Goal: Communication & Community: Answer question/provide support

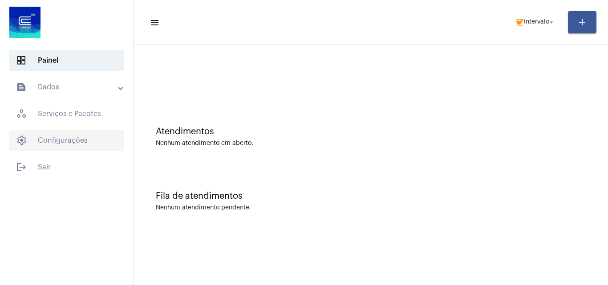
click at [89, 145] on span "settings Configurações" at bounding box center [66, 140] width 115 height 21
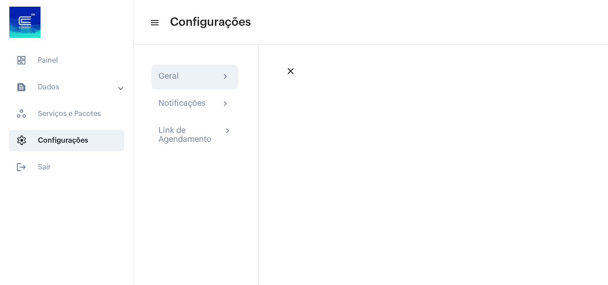
click at [195, 81] on div "Geral chevron_right" at bounding box center [194, 77] width 73 height 11
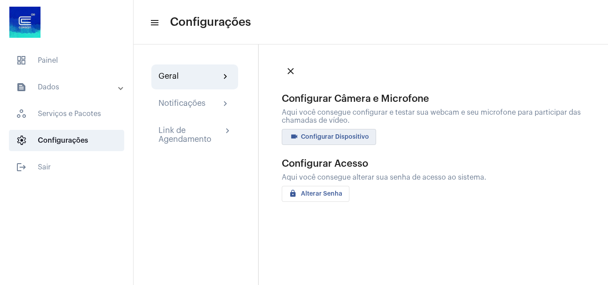
click at [331, 140] on button "videocam Configurar Dispositivo" at bounding box center [329, 137] width 94 height 16
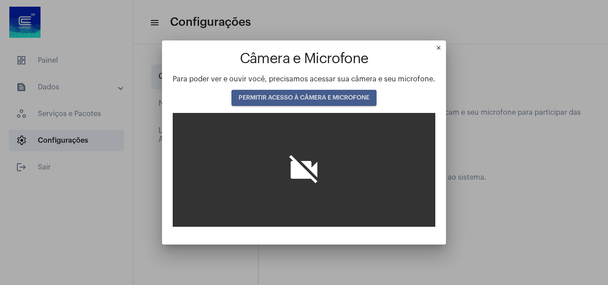
click at [300, 91] on button "PERMITIR ACESSO À CÂMERA E MICROFONE" at bounding box center [303, 98] width 145 height 16
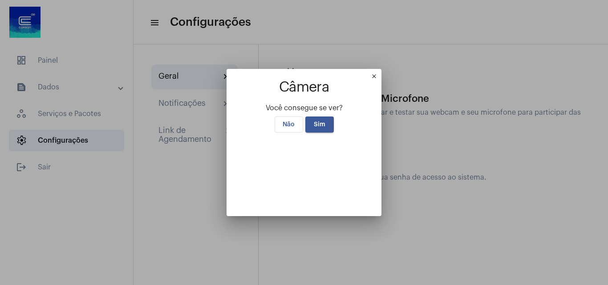
click at [320, 121] on span "Sim" at bounding box center [320, 124] width 12 height 6
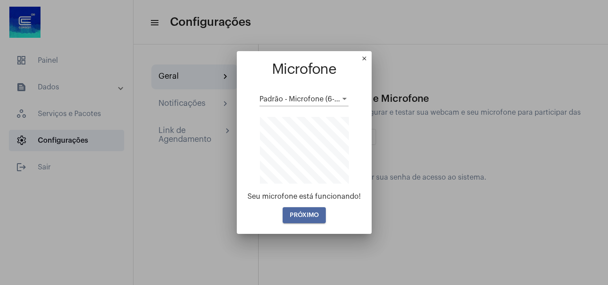
click at [308, 213] on span "PRÓXIMO" at bounding box center [304, 215] width 29 height 6
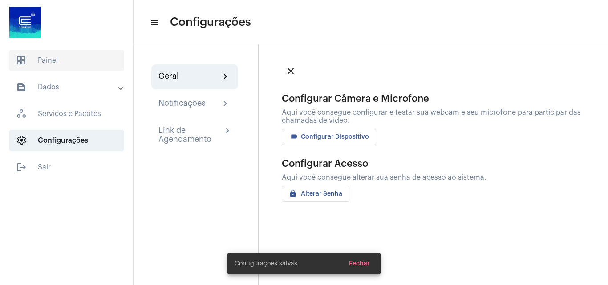
click at [56, 64] on span "dashboard Painel" at bounding box center [66, 60] width 115 height 21
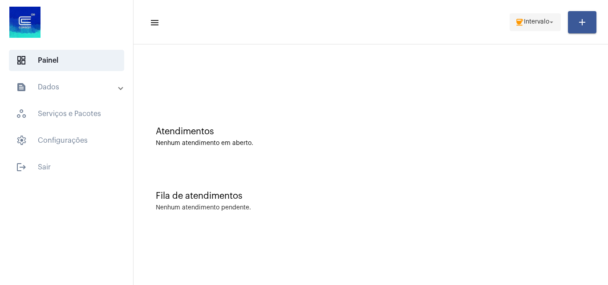
click at [538, 16] on span "coffee Intervalo arrow_drop_down" at bounding box center [535, 22] width 40 height 16
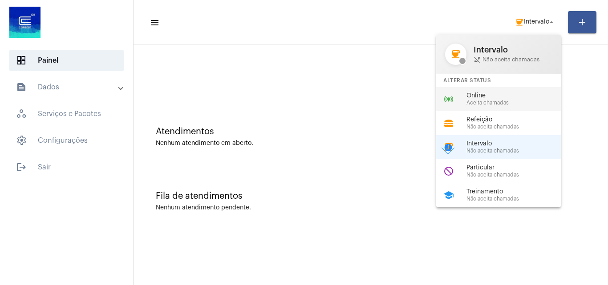
click at [511, 95] on span "Online" at bounding box center [516, 96] width 101 height 7
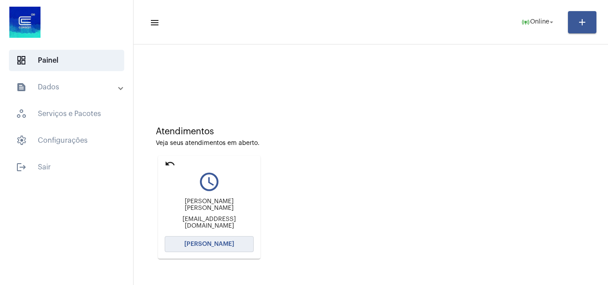
click at [206, 243] on span "[PERSON_NAME]" at bounding box center [209, 244] width 50 height 6
click at [241, 248] on button "[PERSON_NAME]" at bounding box center [209, 244] width 89 height 16
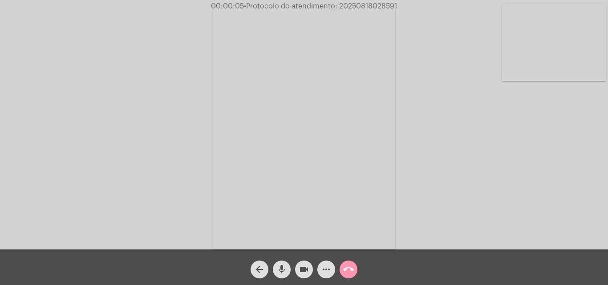
click at [279, 269] on mat-icon "mic" at bounding box center [281, 269] width 11 height 11
click at [282, 272] on mat-icon "mic_off" at bounding box center [281, 269] width 11 height 11
click at [283, 264] on mat-icon "mic" at bounding box center [281, 269] width 11 height 11
click at [441, 175] on div "Acessando Câmera e Microfone..." at bounding box center [304, 127] width 606 height 250
click at [280, 271] on mat-icon "mic_off" at bounding box center [281, 269] width 11 height 11
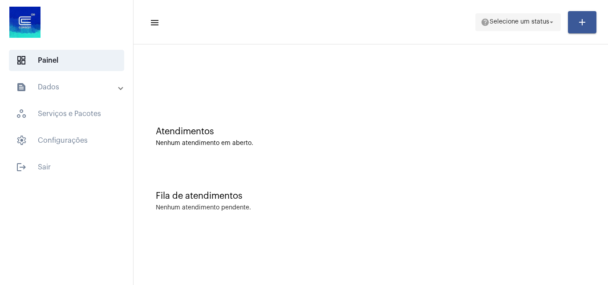
click at [535, 24] on span "Selecione um status" at bounding box center [520, 22] width 60 height 6
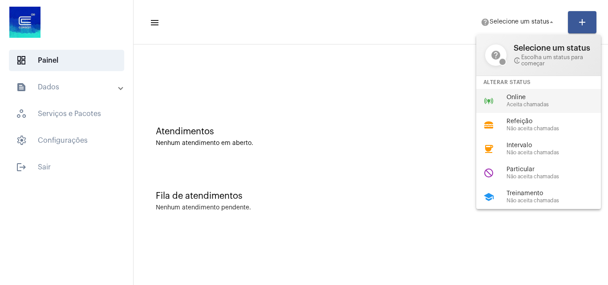
click at [530, 96] on span "Online" at bounding box center [556, 97] width 101 height 7
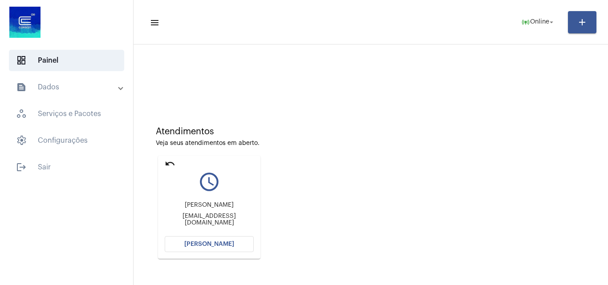
click at [225, 243] on span "[PERSON_NAME]" at bounding box center [209, 244] width 50 height 6
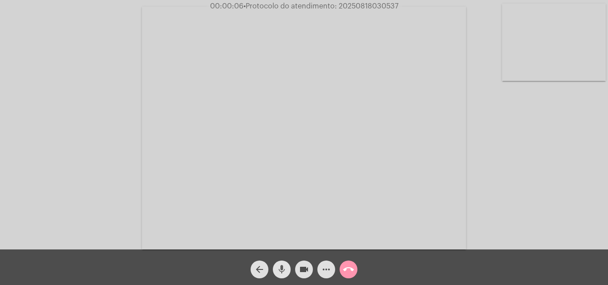
click at [280, 268] on mat-icon "mic" at bounding box center [281, 269] width 11 height 11
click at [283, 263] on span "mic_off" at bounding box center [281, 270] width 11 height 18
click at [325, 265] on mat-icon "more_horiz" at bounding box center [326, 269] width 11 height 11
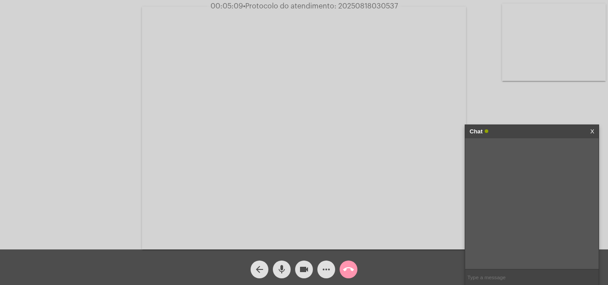
paste input "1 Dia, 11 Horas e 2 Minutos até o vencimento!"
type input "1 Dia, 11 Horas e 2 Minutos até o vencimento!"
click at [365, 2] on span "00:05:30 • Protocolo do atendimento: 20250818030537" at bounding box center [304, 6] width 194 height 9
paste input "20250818030537"
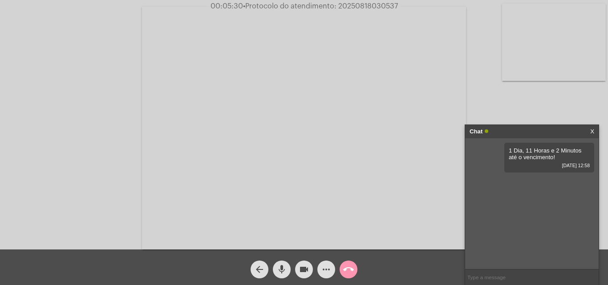
type input "20250818030537"
click at [279, 269] on mat-icon "mic" at bounding box center [281, 269] width 11 height 11
click at [279, 269] on mat-icon "mic_off" at bounding box center [281, 269] width 11 height 11
click at [345, 267] on mat-icon "call_end" at bounding box center [348, 269] width 11 height 11
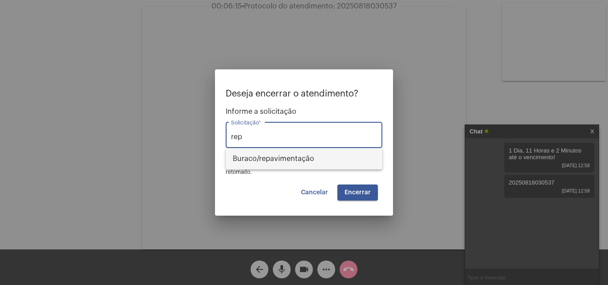
click at [281, 165] on span "⁠Buraco/repavimentação" at bounding box center [304, 158] width 142 height 21
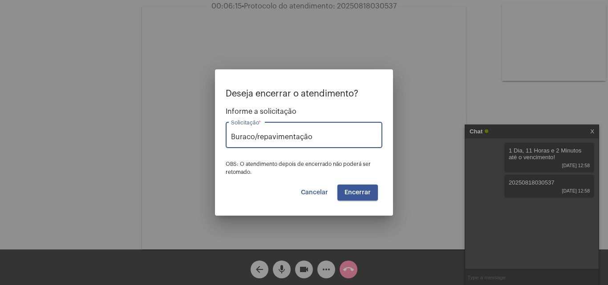
click at [357, 190] on span "Encerrar" at bounding box center [357, 193] width 26 height 6
click at [355, 190] on span "Encerrar" at bounding box center [357, 193] width 26 height 6
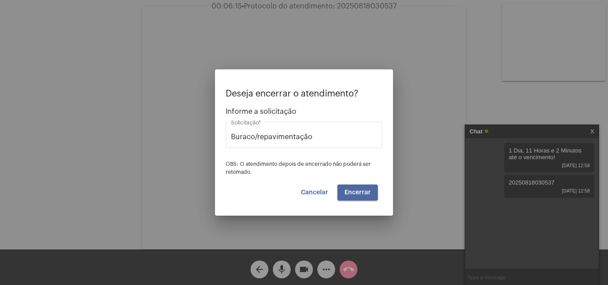
click at [355, 190] on span "Encerrar" at bounding box center [357, 193] width 26 height 6
click at [324, 192] on span "Cancelar" at bounding box center [314, 193] width 27 height 6
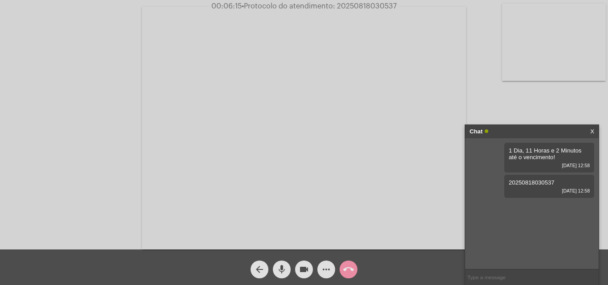
click at [255, 264] on span "arrow_back" at bounding box center [259, 270] width 11 height 18
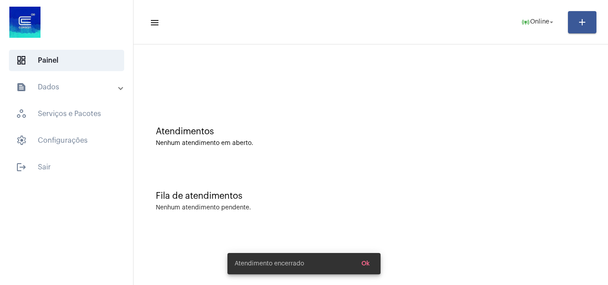
click at [368, 259] on button "Ok" at bounding box center [365, 264] width 23 height 16
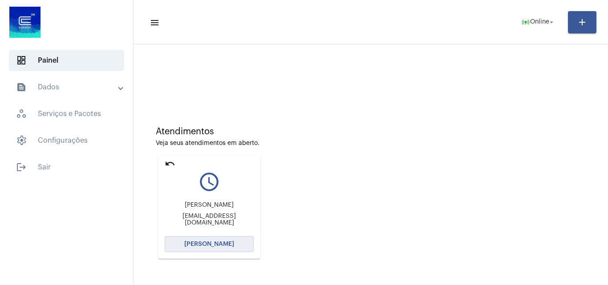
click at [209, 241] on button "[PERSON_NAME]" at bounding box center [209, 244] width 89 height 16
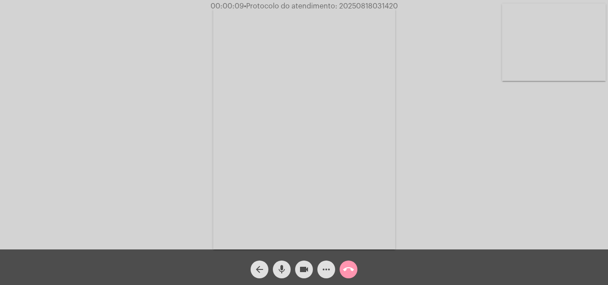
click at [283, 270] on mat-icon "mic" at bounding box center [281, 269] width 11 height 11
click at [590, 165] on div "Acessando Câmera e Microfone..." at bounding box center [304, 127] width 606 height 250
click at [279, 264] on span "mic_off" at bounding box center [281, 270] width 11 height 18
click at [328, 270] on mat-icon "more_horiz" at bounding box center [326, 269] width 11 height 11
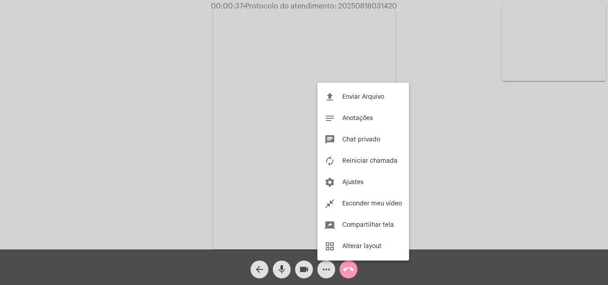
click at [133, 135] on div at bounding box center [304, 142] width 608 height 285
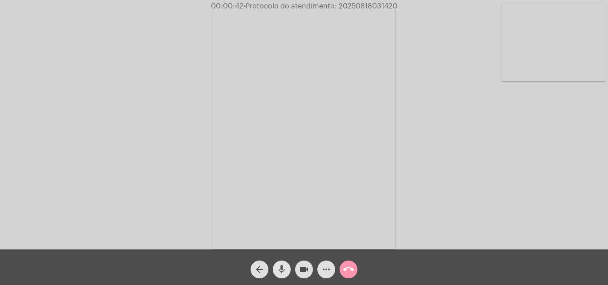
click at [280, 266] on mat-icon "mic" at bounding box center [281, 269] width 11 height 11
click at [283, 264] on mat-icon "mic_off" at bounding box center [281, 269] width 11 height 11
click at [281, 267] on mat-icon "mic" at bounding box center [281, 269] width 11 height 11
click at [282, 271] on mat-icon "mic_off" at bounding box center [281, 269] width 11 height 11
click at [282, 270] on mat-icon "mic" at bounding box center [281, 269] width 11 height 11
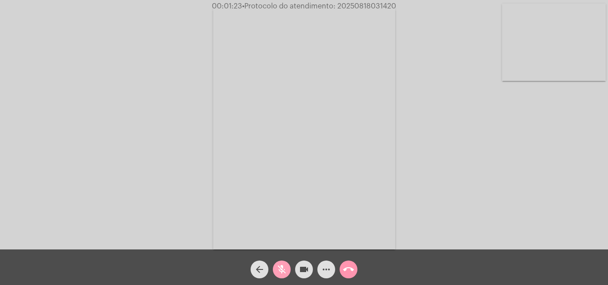
drag, startPoint x: 281, startPoint y: 264, endPoint x: 291, endPoint y: 249, distance: 17.9
click at [281, 264] on span "mic_off" at bounding box center [281, 270] width 11 height 18
click at [280, 271] on mat-icon "mic_off" at bounding box center [281, 269] width 11 height 11
click at [283, 269] on mat-icon "mic_off" at bounding box center [281, 269] width 11 height 11
click at [283, 272] on mat-icon "mic" at bounding box center [281, 269] width 11 height 11
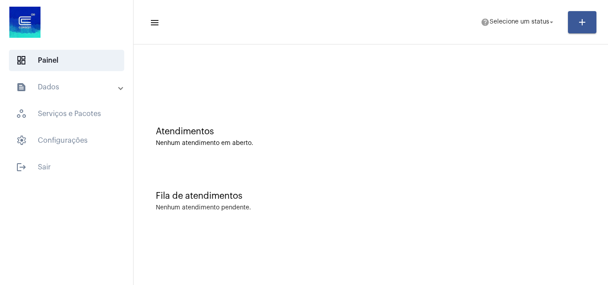
click at [521, 12] on mat-toolbar-row "menu help Selecione um status arrow_drop_down add" at bounding box center [371, 22] width 474 height 28
click at [522, 16] on span "help Selecione um status arrow_drop_down" at bounding box center [518, 22] width 75 height 16
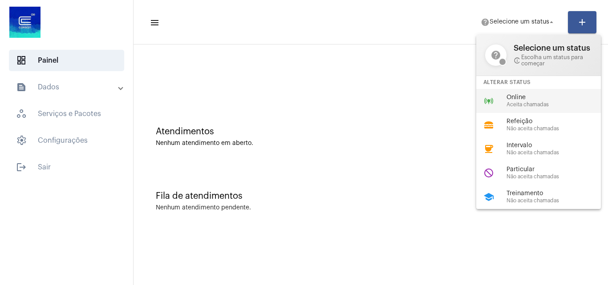
click at [521, 102] on span "Aceita chamadas" at bounding box center [556, 105] width 101 height 6
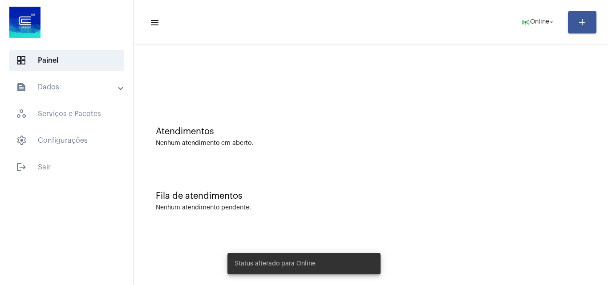
click at [91, 84] on mat-panel-title "text_snippet_outlined Dados" at bounding box center [67, 87] width 103 height 11
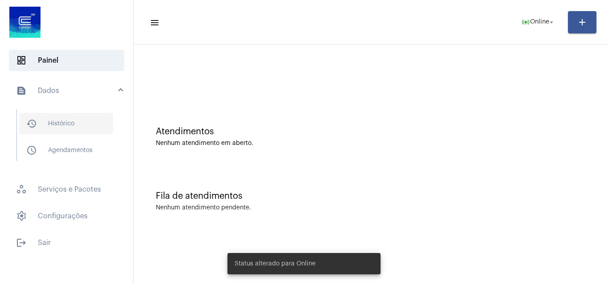
click at [100, 123] on span "history_outlined Histórico" at bounding box center [66, 123] width 94 height 21
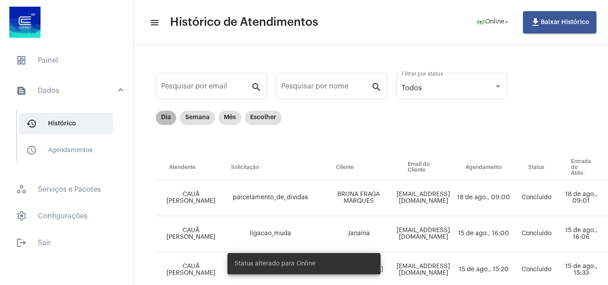
click at [166, 116] on mat-chip "Dia" at bounding box center [166, 118] width 20 height 14
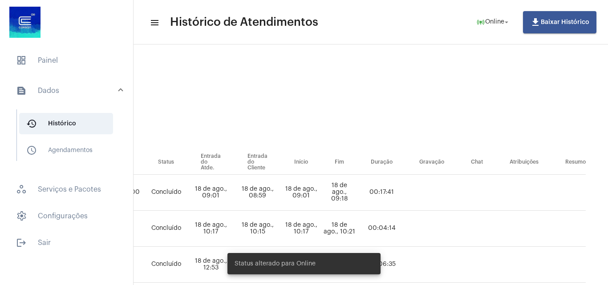
scroll to position [0, 435]
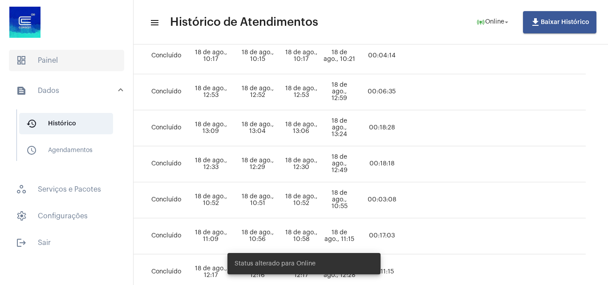
click at [32, 61] on span "dashboard Painel" at bounding box center [66, 60] width 115 height 21
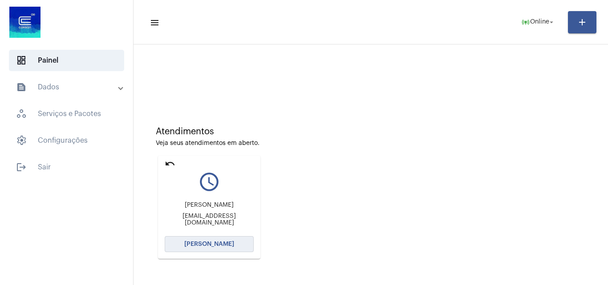
click at [230, 242] on span "[PERSON_NAME]" at bounding box center [209, 244] width 50 height 6
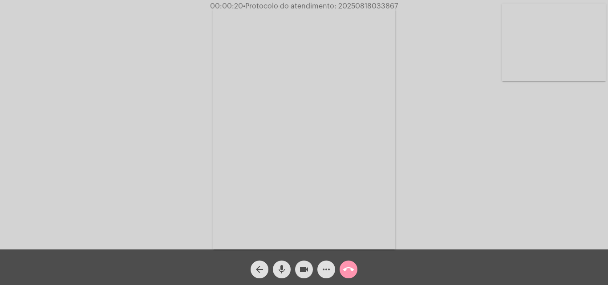
click at [487, 178] on div "Acessando Câmera e Microfone..." at bounding box center [304, 127] width 606 height 250
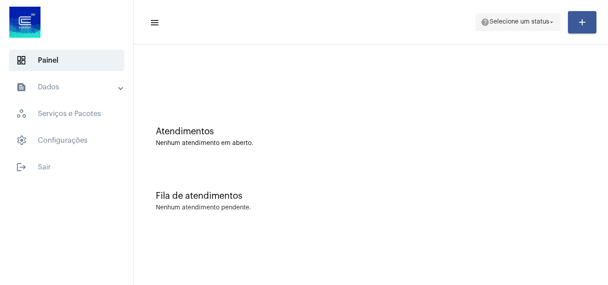
click at [497, 23] on span "Selecione um status" at bounding box center [520, 22] width 60 height 6
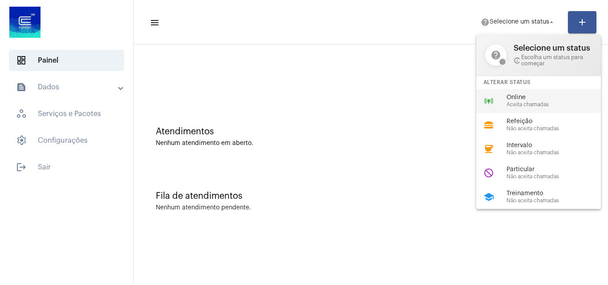
click at [499, 101] on div "online_prediction Online Aceita chamadas" at bounding box center [545, 101] width 139 height 24
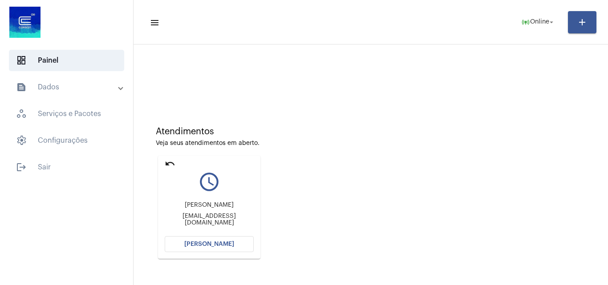
click at [211, 245] on span "[PERSON_NAME]" at bounding box center [209, 244] width 50 height 6
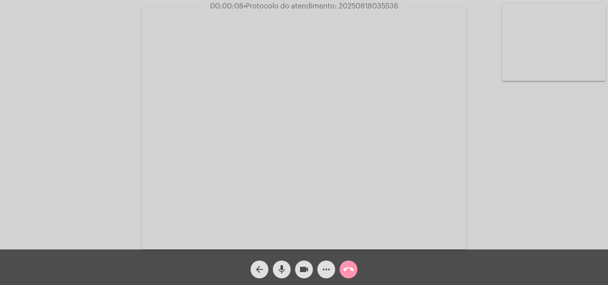
click at [283, 269] on mat-icon "mic" at bounding box center [281, 269] width 11 height 11
click at [281, 264] on mat-icon "mic_off" at bounding box center [281, 269] width 11 height 11
click at [282, 266] on mat-icon "mic" at bounding box center [281, 269] width 11 height 11
click at [282, 266] on mat-icon "mic_off" at bounding box center [281, 269] width 11 height 11
click at [326, 271] on mat-icon "more_horiz" at bounding box center [326, 269] width 11 height 11
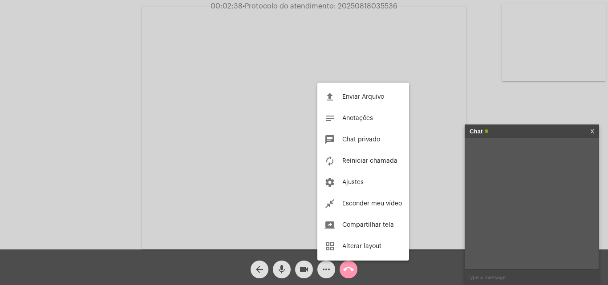
click at [496, 278] on input "text" at bounding box center [532, 278] width 134 height 16
paste input "1 Dia, 10 Horas e 7 Minutos até o vencimento!"
type input "1 Dia, 10 Horas e 7 Minutos até o vencimento!"
click at [583, 276] on input "1 Dia, 10 Horas e 7 Minutos até o vencimento!" at bounding box center [532, 278] width 134 height 16
click at [352, 5] on span "• Protocolo do atendimento: 20250818035536" at bounding box center [319, 6] width 155 height 7
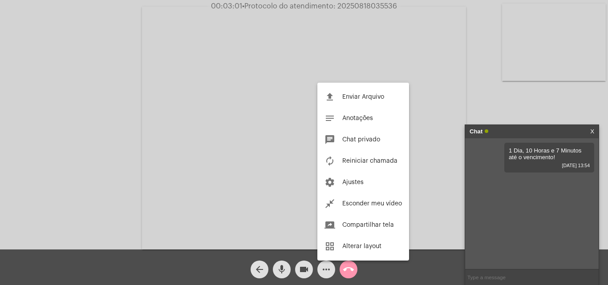
click at [352, 5] on span "• Protocolo do atendimento: 20250818035536" at bounding box center [319, 6] width 155 height 7
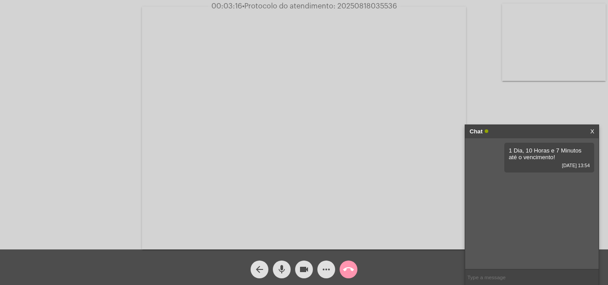
click at [509, 280] on input "text" at bounding box center [532, 278] width 134 height 16
paste input "20250818035536"
type input "20250818035536"
click at [348, 269] on mat-icon "call_end" at bounding box center [348, 269] width 11 height 11
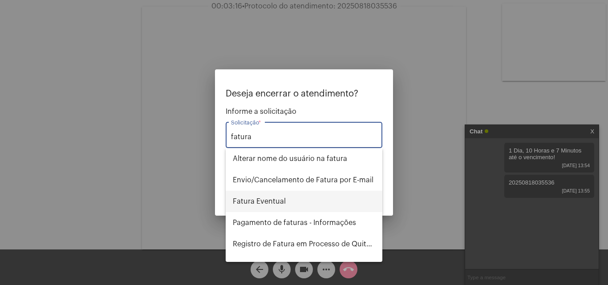
click at [297, 204] on span "Fatura Eventual" at bounding box center [304, 201] width 142 height 21
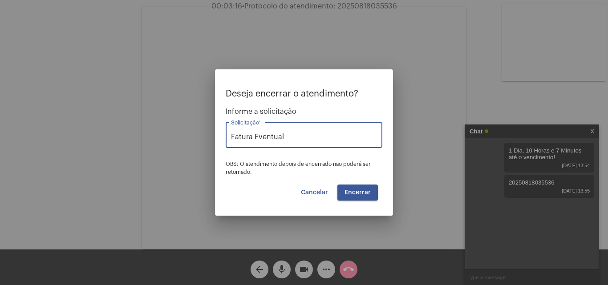
click at [357, 194] on span "Encerrar" at bounding box center [357, 193] width 26 height 6
click at [359, 193] on span "Encerrar" at bounding box center [357, 193] width 26 height 6
click at [323, 194] on span "Cancelar" at bounding box center [314, 193] width 27 height 6
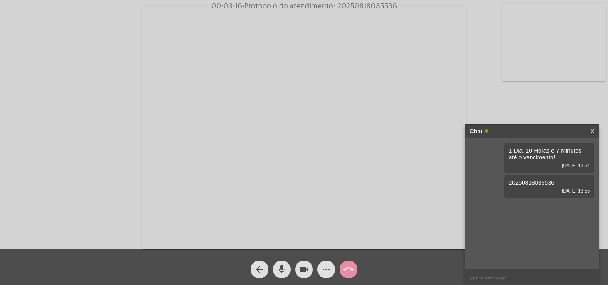
click at [264, 265] on mat-icon "arrow_back" at bounding box center [259, 269] width 11 height 11
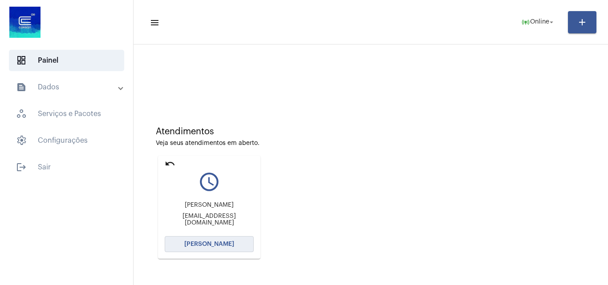
click at [216, 243] on span "[PERSON_NAME]" at bounding box center [209, 244] width 50 height 6
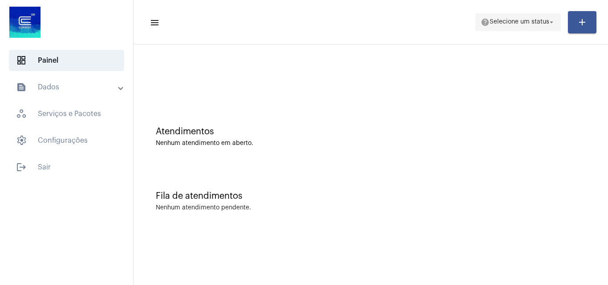
click at [511, 18] on span "help Selecione um status arrow_drop_down" at bounding box center [518, 22] width 75 height 16
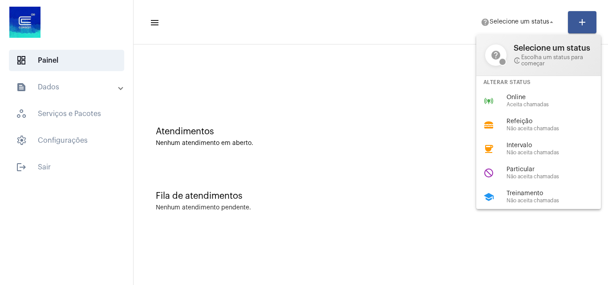
drag, startPoint x: 501, startPoint y: 90, endPoint x: 502, endPoint y: 100, distance: 9.8
click at [501, 90] on div "online_prediction Online Aceita chamadas" at bounding box center [545, 101] width 139 height 24
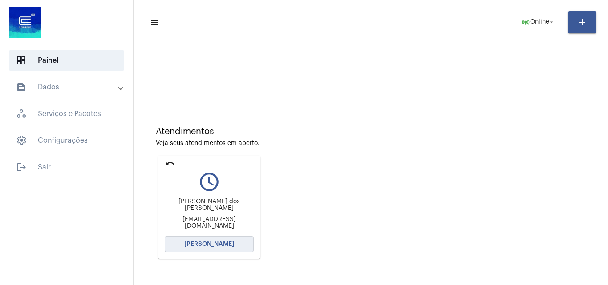
click at [210, 242] on span "[PERSON_NAME]" at bounding box center [209, 244] width 50 height 6
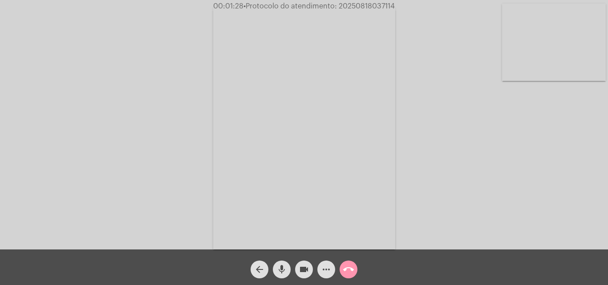
click at [285, 272] on mat-icon "mic" at bounding box center [281, 269] width 11 height 11
click at [281, 266] on mat-icon "mic_off" at bounding box center [281, 269] width 11 height 11
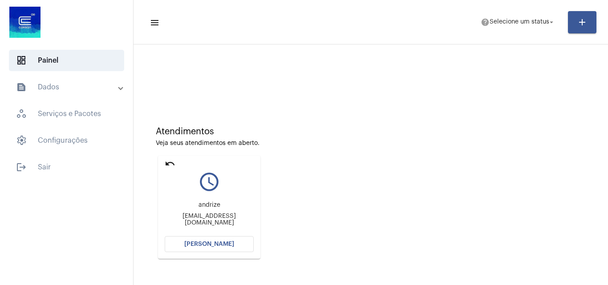
click at [238, 242] on button "[PERSON_NAME]" at bounding box center [209, 244] width 89 height 16
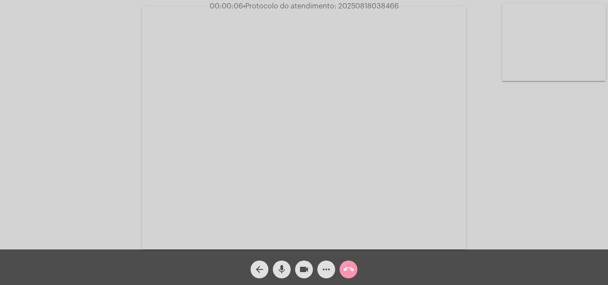
click at [281, 267] on mat-icon "mic" at bounding box center [281, 269] width 11 height 11
click at [282, 267] on mat-icon "mic_off" at bounding box center [281, 269] width 11 height 11
click at [283, 265] on mat-icon "mic" at bounding box center [281, 269] width 11 height 11
click at [284, 265] on mat-icon "mic_off" at bounding box center [281, 269] width 11 height 11
click at [279, 265] on mat-icon "mic" at bounding box center [281, 269] width 11 height 11
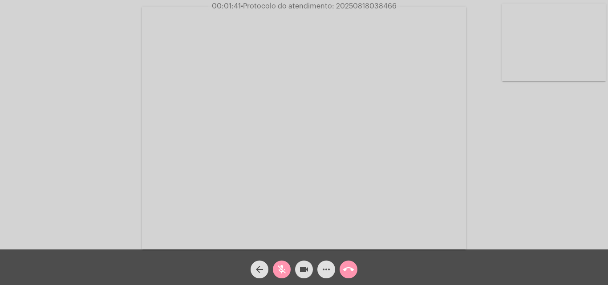
click at [279, 270] on mat-icon "mic_off" at bounding box center [281, 269] width 11 height 11
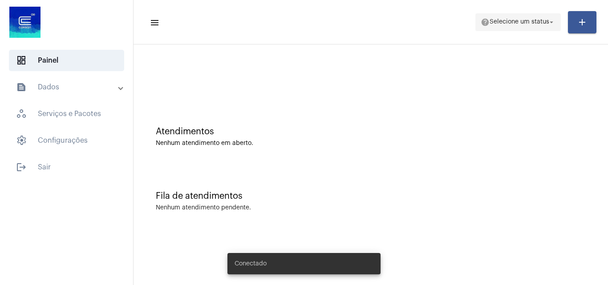
click at [504, 20] on span "Selecione um status" at bounding box center [520, 22] width 60 height 6
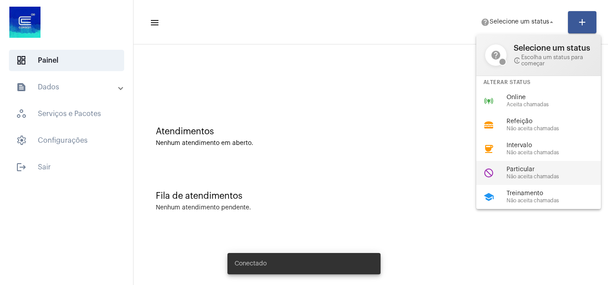
click at [530, 173] on div "Particular Não aceita chamadas" at bounding box center [556, 172] width 101 height 13
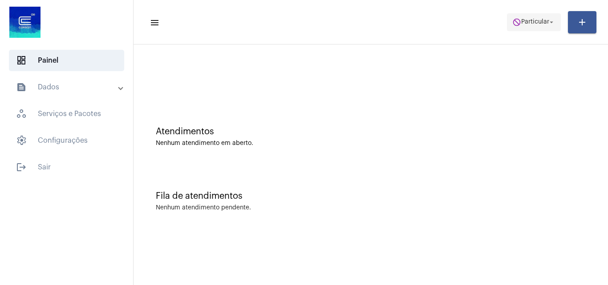
click at [529, 18] on span "do_not_disturb Particular arrow_drop_down" at bounding box center [533, 22] width 43 height 16
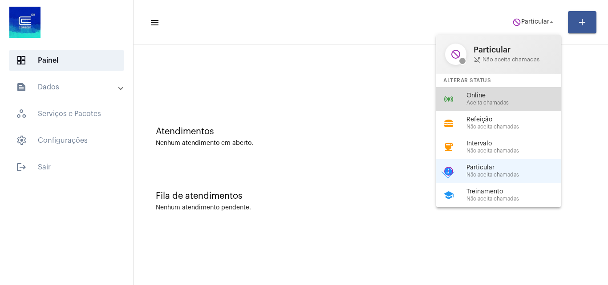
click at [513, 101] on span "Aceita chamadas" at bounding box center [516, 103] width 101 height 6
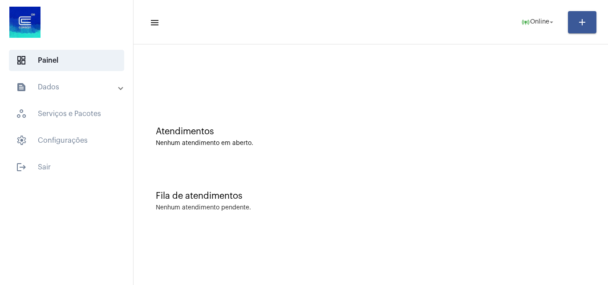
click at [69, 88] on mat-panel-title "text_snippet_outlined Dados" at bounding box center [67, 87] width 103 height 11
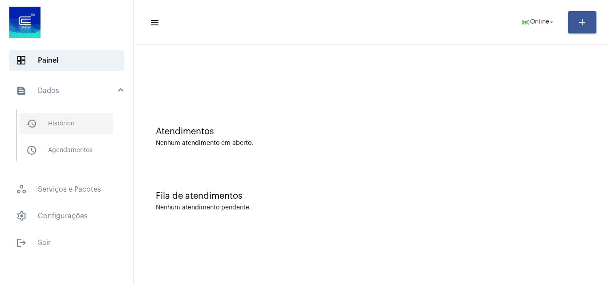
click at [69, 125] on span "history_outlined Histórico" at bounding box center [66, 123] width 94 height 21
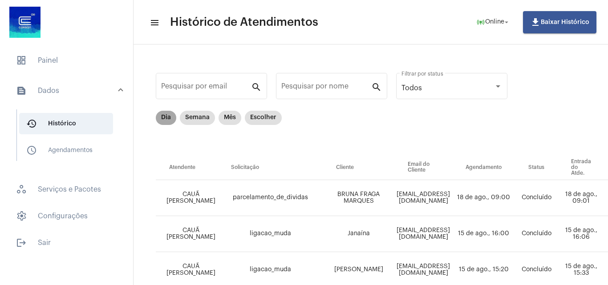
click at [166, 113] on mat-chip "Dia" at bounding box center [166, 118] width 20 height 14
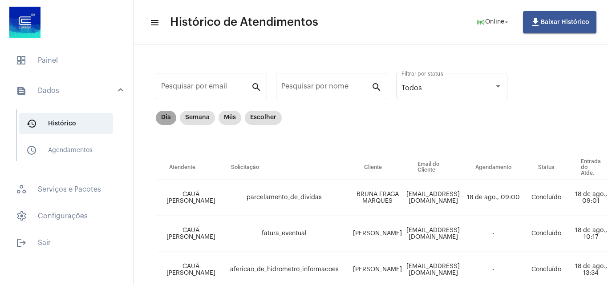
click at [165, 117] on mat-chip "Dia" at bounding box center [166, 118] width 20 height 14
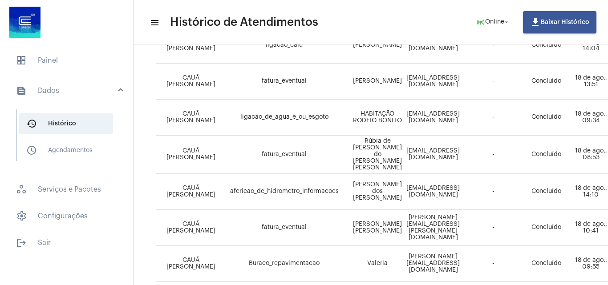
scroll to position [509, 0]
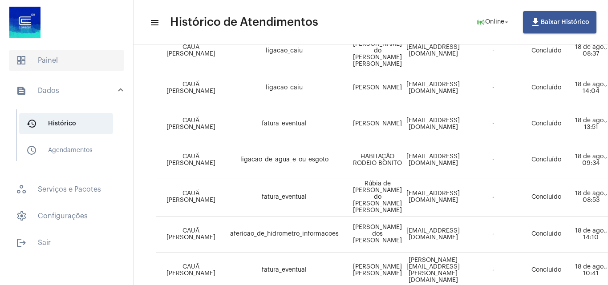
click at [65, 55] on span "dashboard Painel" at bounding box center [66, 60] width 115 height 21
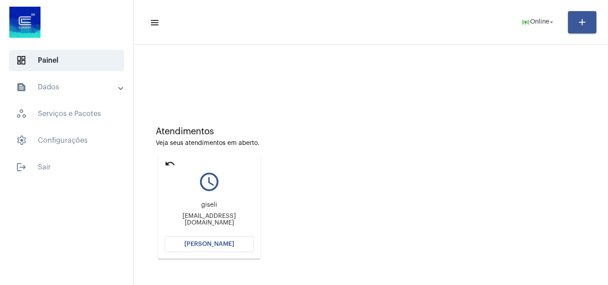
click at [202, 242] on span "[PERSON_NAME]" at bounding box center [209, 244] width 50 height 6
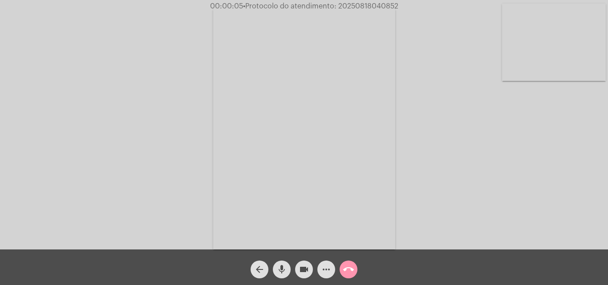
click at [283, 268] on mat-icon "mic" at bounding box center [281, 269] width 11 height 11
click at [511, 199] on div "Acessando Câmera e Microfone..." at bounding box center [304, 127] width 606 height 250
click at [280, 270] on mat-icon "mic_off" at bounding box center [281, 269] width 11 height 11
click at [283, 267] on mat-icon "mic" at bounding box center [281, 269] width 11 height 11
